Goal: Communication & Community: Answer question/provide support

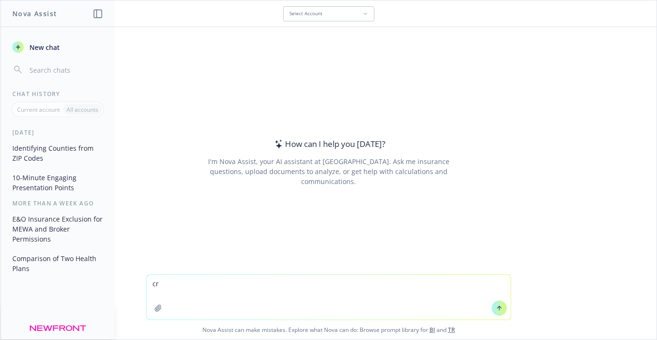
type textarea "c"
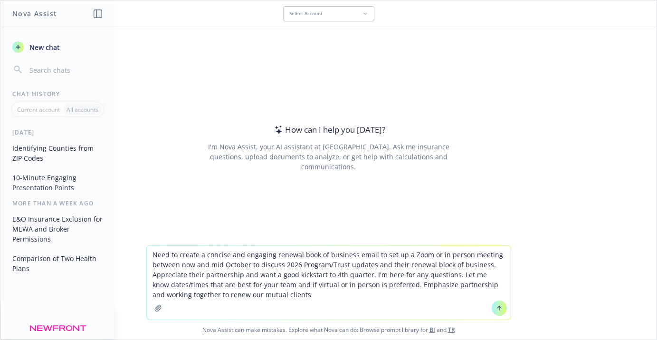
type textarea "Need to create a concise and engaging renewal book of business email to set up …"
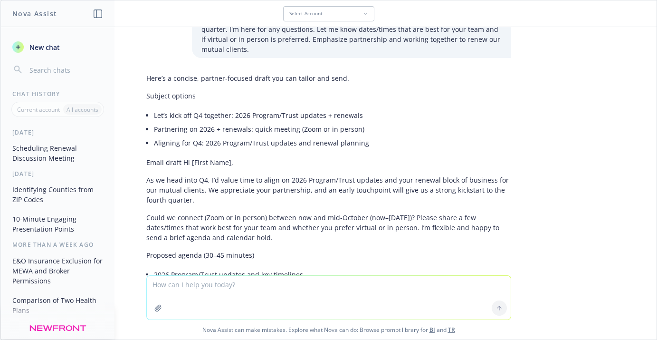
scroll to position [42, 0]
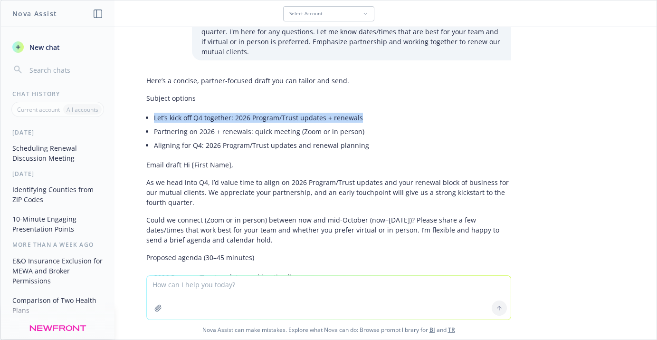
drag, startPoint x: 147, startPoint y: 107, endPoint x: 351, endPoint y: 110, distance: 204.3
click at [351, 111] on li "Let’s kick off Q4 together: 2026 Program/Trust updates + renewals" at bounding box center [332, 118] width 357 height 14
copy li "Let’s kick off Q4 together: 2026 Program/Trust updates + renewals"
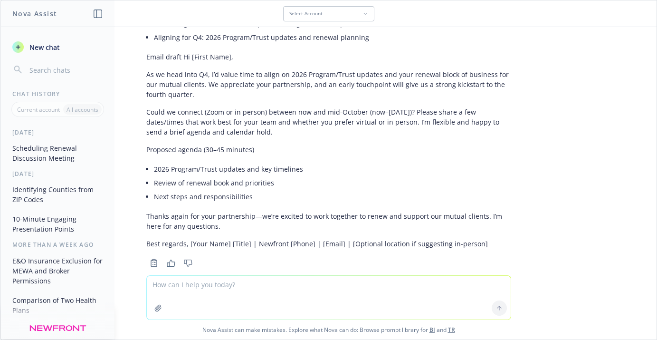
scroll to position [140, 0]
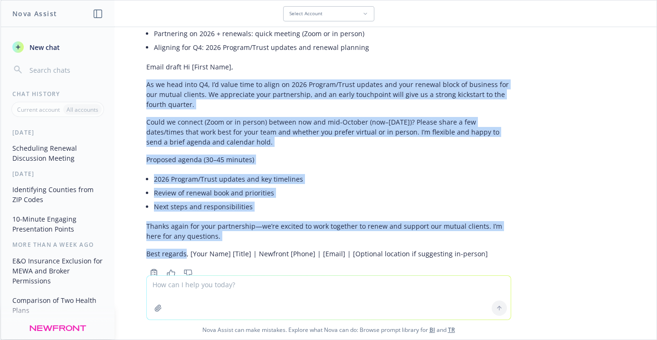
drag, startPoint x: 141, startPoint y: 76, endPoint x: 178, endPoint y: 242, distance: 170.8
click at [178, 242] on div "Here’s a concise, partner-focused draft you can tailor and send. Subject option…" at bounding box center [328, 118] width 365 height 288
copy div "As we head into Q4, I’d value time to align on 2026 Program/Trust updates and y…"
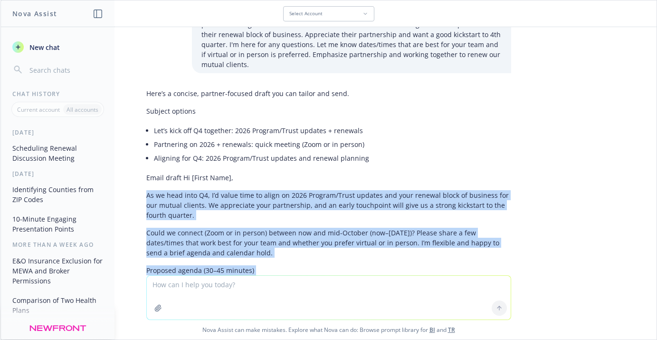
scroll to position [0, 0]
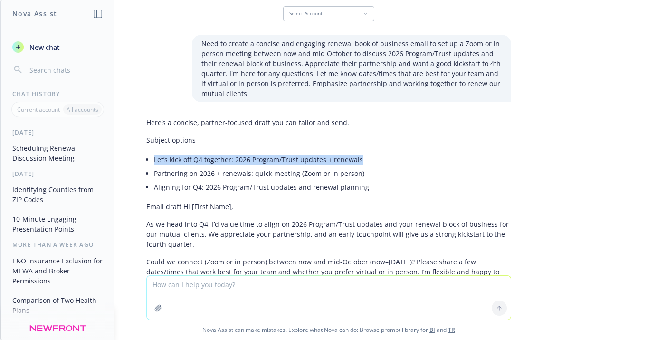
drag, startPoint x: 358, startPoint y: 146, endPoint x: 142, endPoint y: 149, distance: 216.6
click at [146, 149] on div "Here’s a concise, partner-focused draft you can tailor and send. Subject option…" at bounding box center [328, 258] width 365 height 288
copy li "Let’s kick off Q4 together: 2026 Program/Trust updates + renewals"
